Goal: Task Accomplishment & Management: Manage account settings

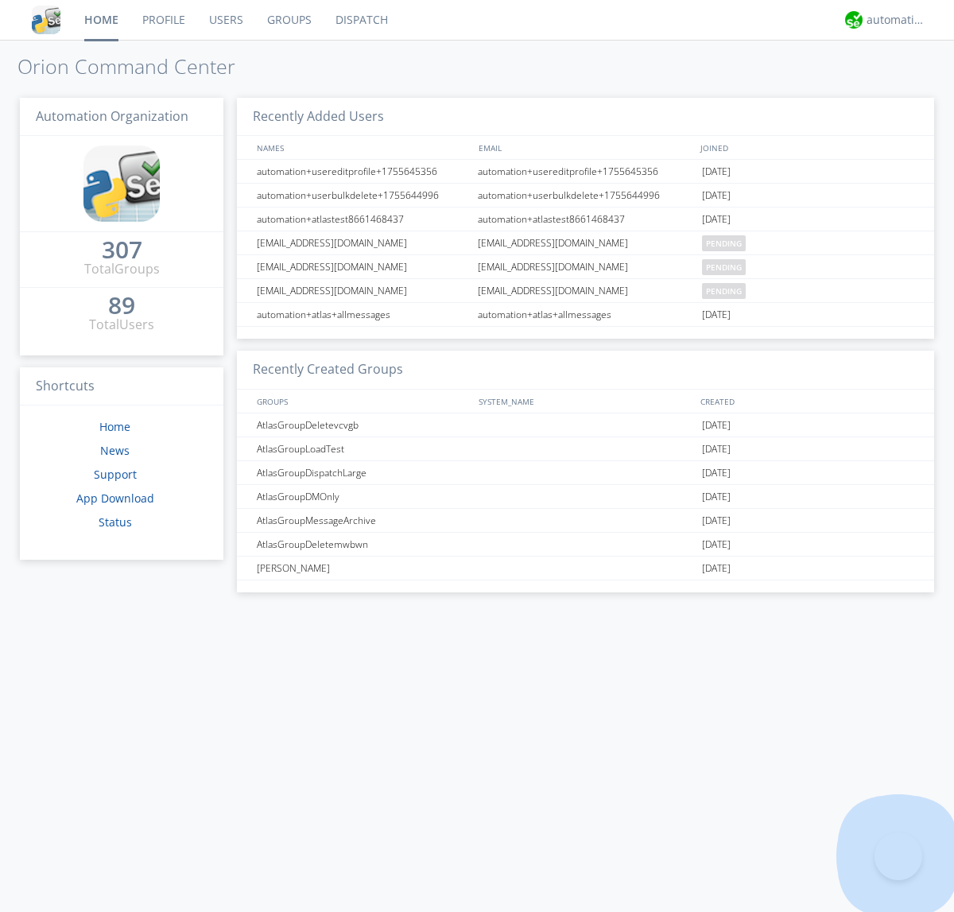
click at [288, 20] on link "Groups" at bounding box center [289, 20] width 68 height 40
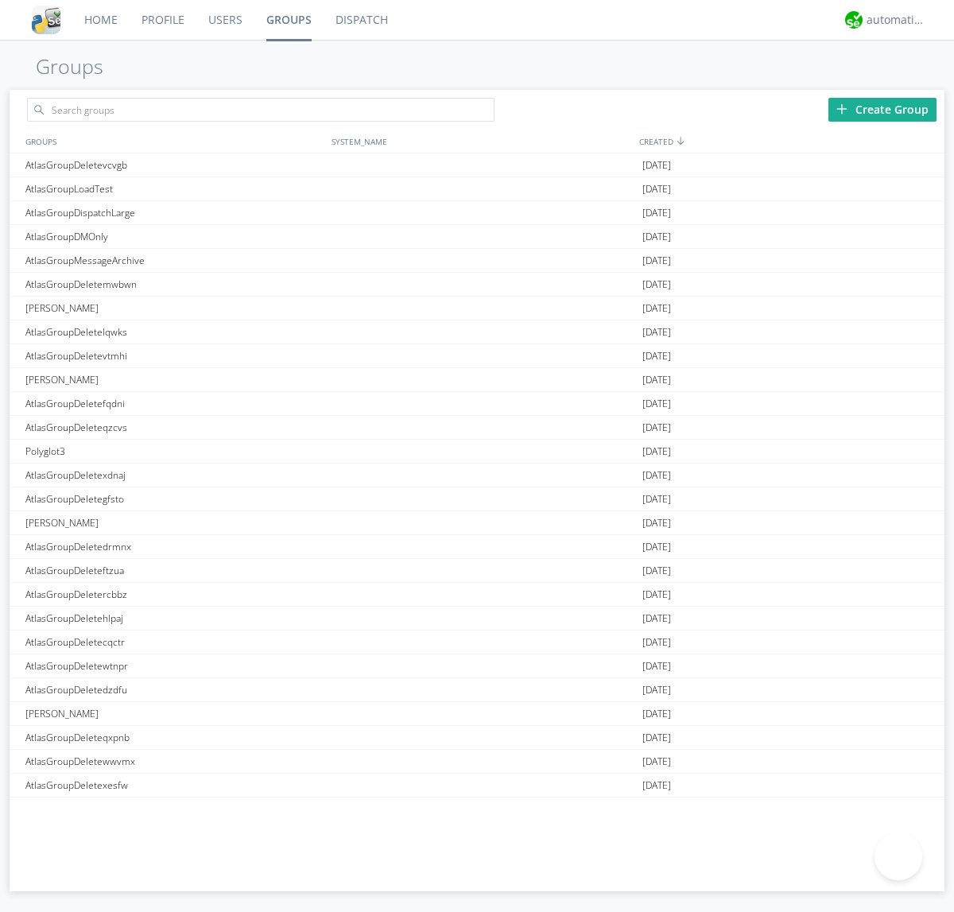
click at [882, 109] on div "Create Group" at bounding box center [882, 110] width 108 height 24
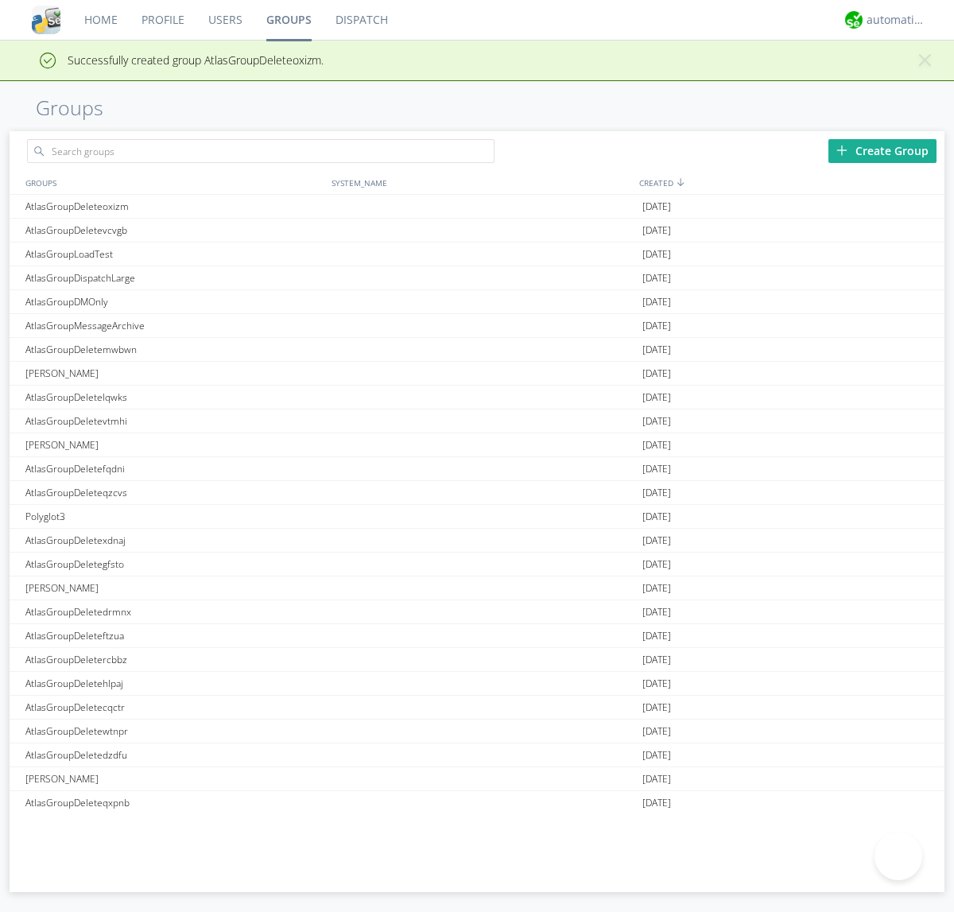
click at [288, 20] on link "Groups" at bounding box center [288, 20] width 69 height 40
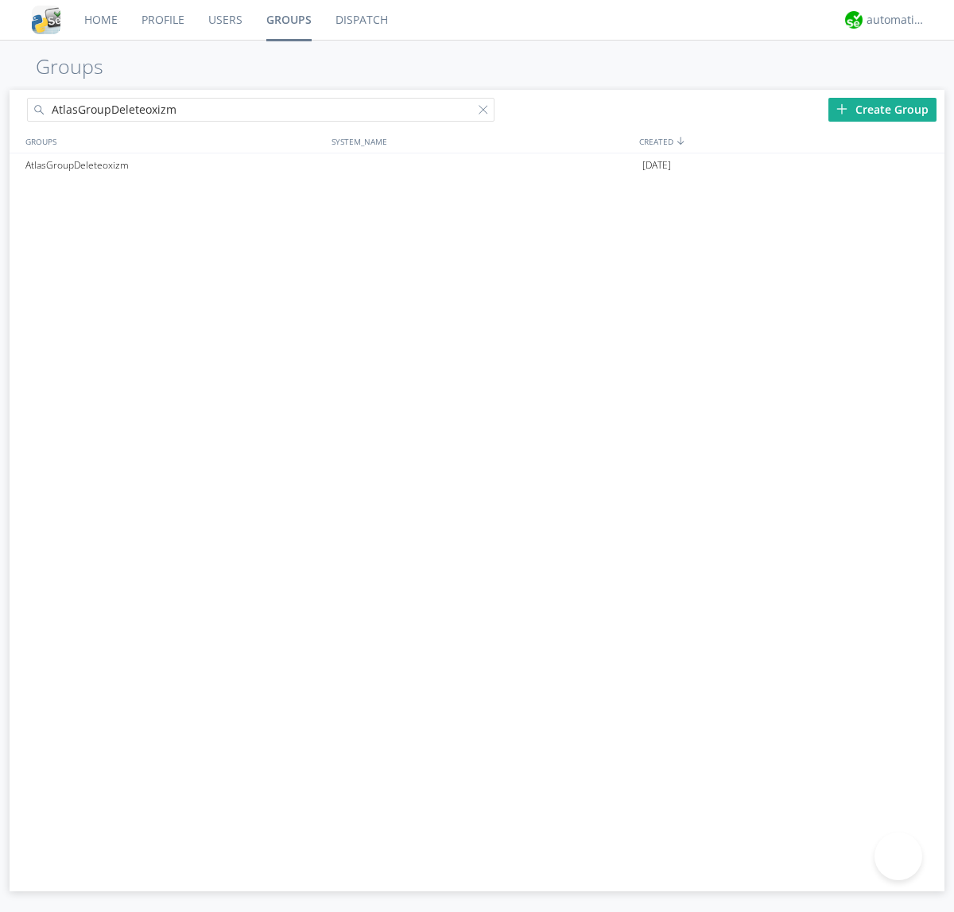
type input "AtlasGroupDeleteoxizm"
click at [487, 112] on div at bounding box center [487, 113] width 16 height 16
type input "AtlasGroupDeleteoxizm"
click at [174, 165] on div "AtlasGroupDeleteoxizm" at bounding box center [174, 165] width 306 height 24
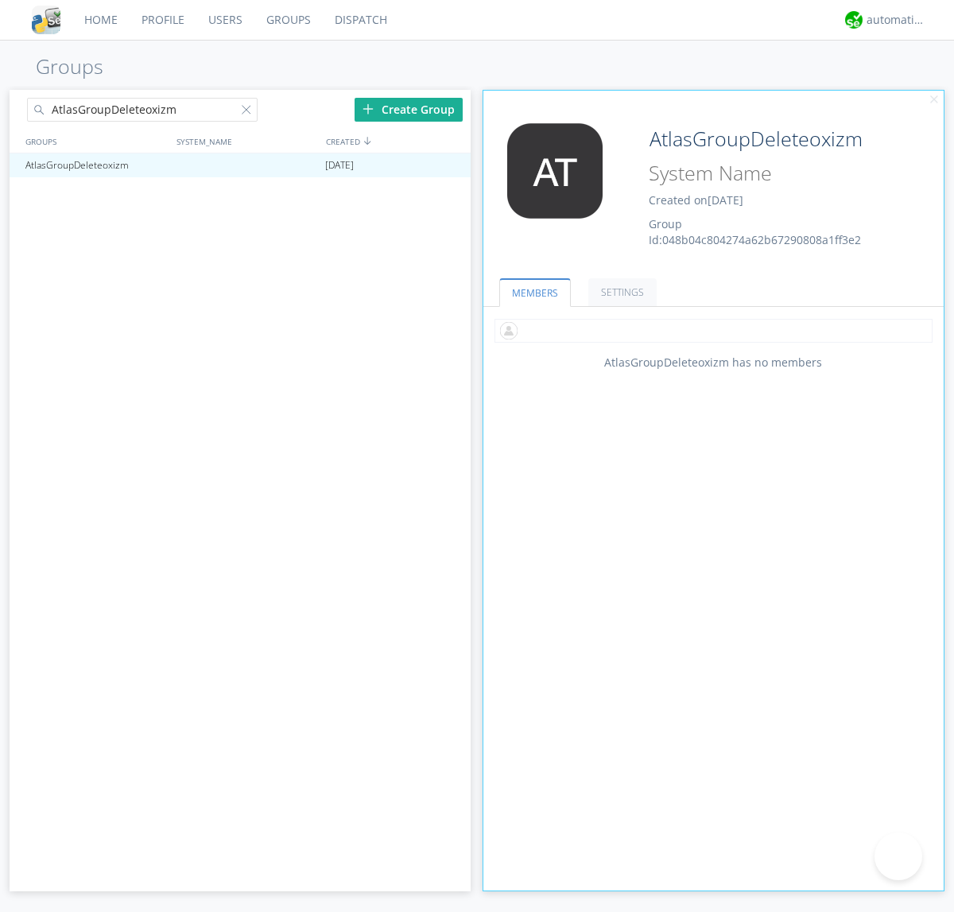
click at [713, 330] on input "text" at bounding box center [713, 331] width 438 height 24
type input "automation+atlas0005"
click at [710, 330] on input "text" at bounding box center [713, 331] width 438 height 24
type input "automation+atlas0004"
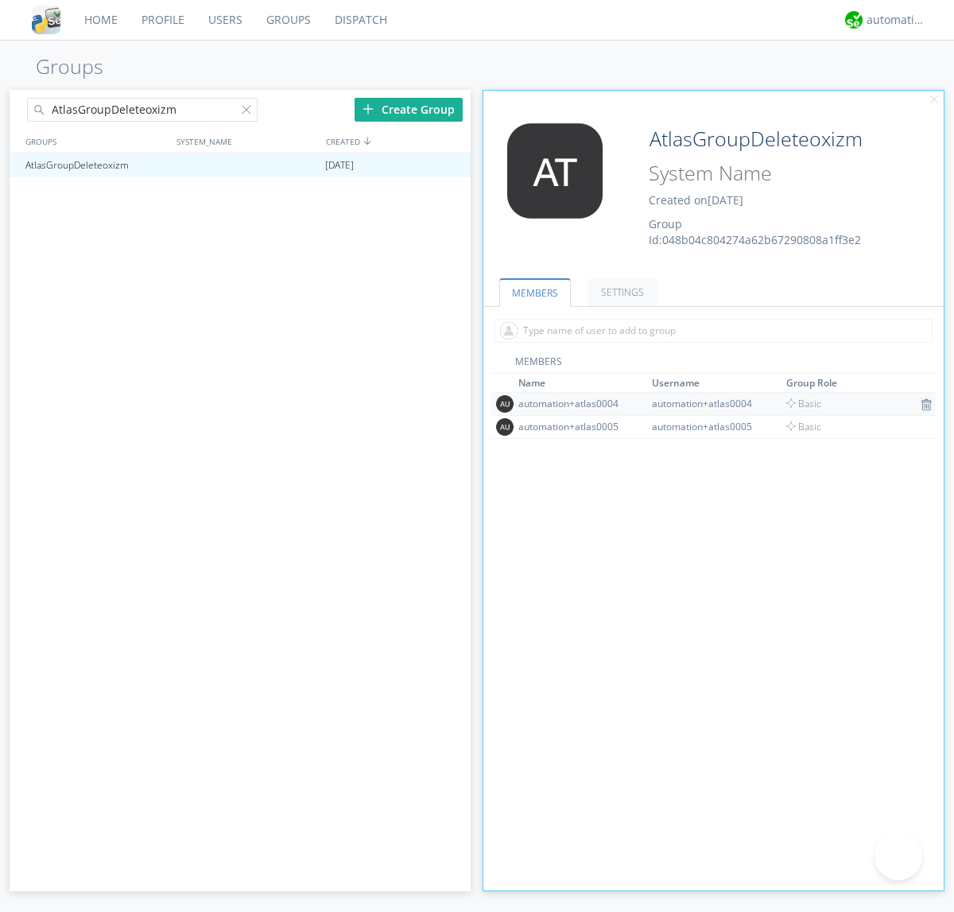
click at [921, 398] on img at bounding box center [926, 404] width 11 height 13
click at [450, 165] on div at bounding box center [451, 165] width 16 height 13
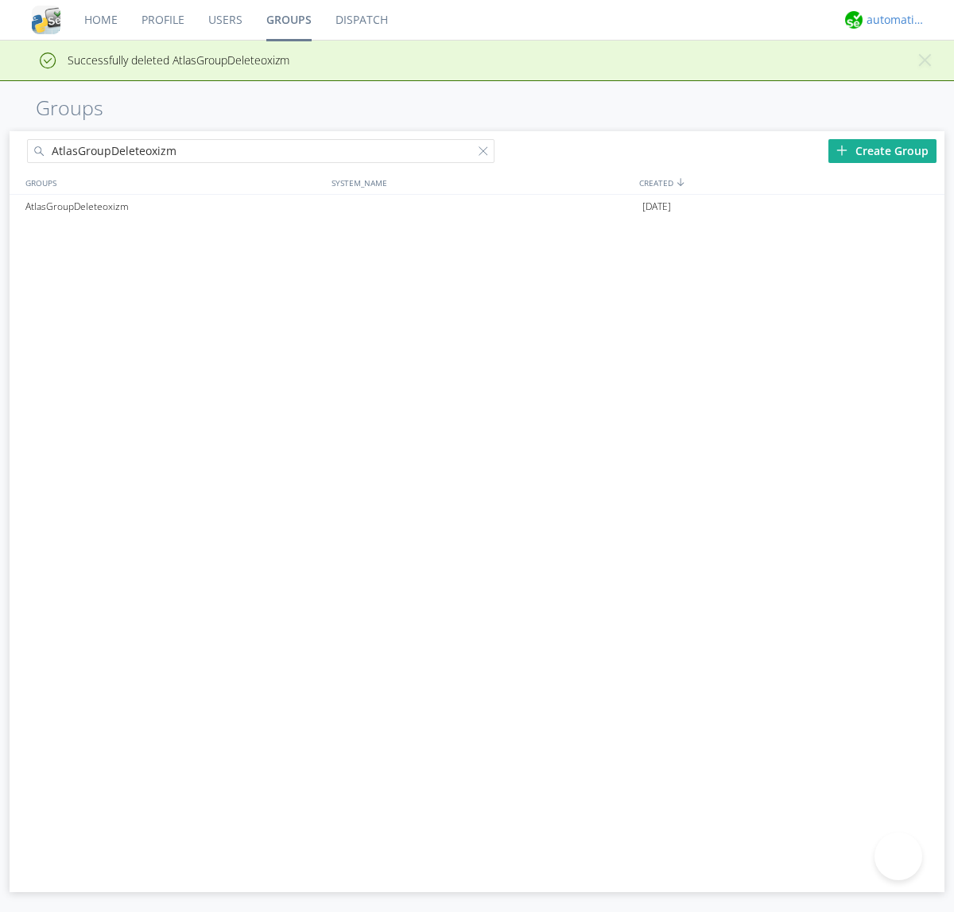
click at [892, 20] on div "automation+atlas" at bounding box center [897, 20] width 60 height 16
